Goal: Information Seeking & Learning: Learn about a topic

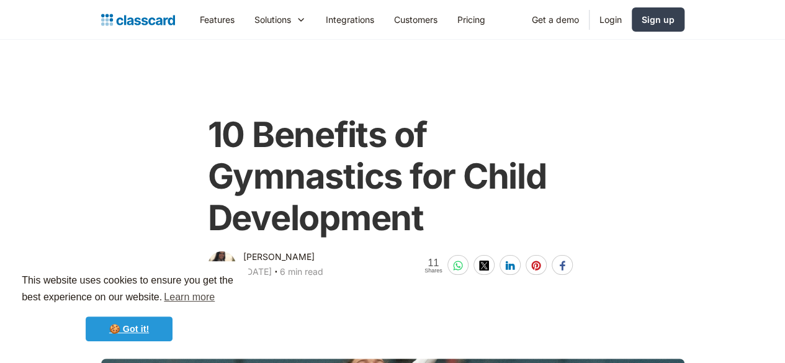
click at [155, 330] on link "🍪 Got it!" at bounding box center [129, 329] width 87 height 25
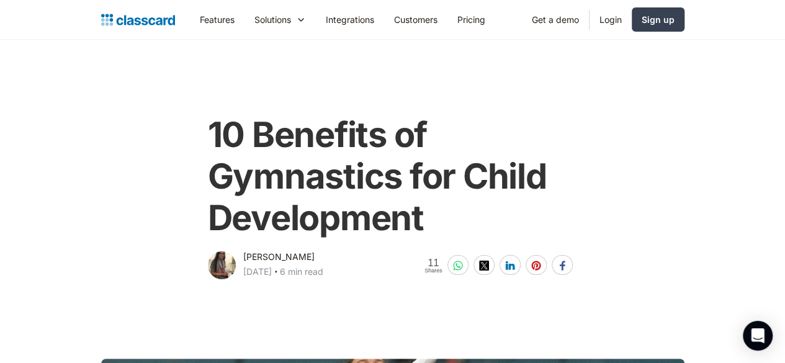
click at [101, 20] on img "home" at bounding box center [138, 19] width 74 height 17
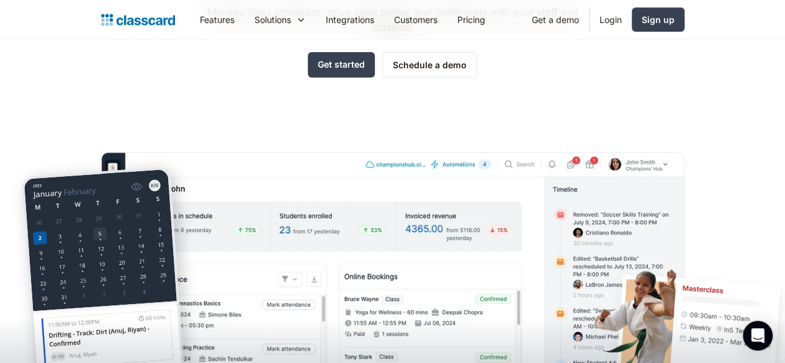
scroll to position [186, 0]
